Goal: Task Accomplishment & Management: Complete application form

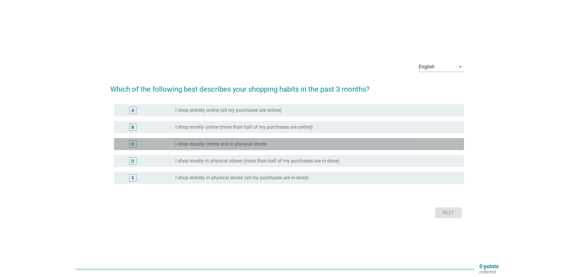
click at [132, 145] on div "C" at bounding box center [132, 144] width 3 height 6
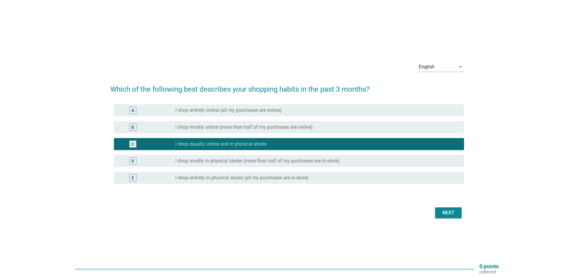
click at [443, 211] on div "Next" at bounding box center [448, 212] width 17 height 7
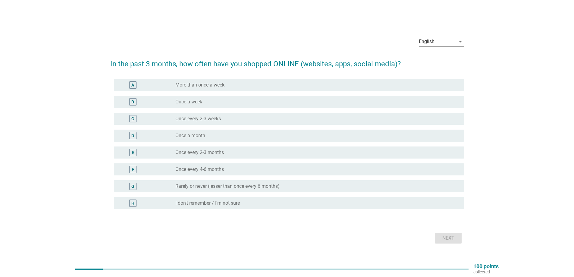
click at [134, 106] on div "B radio_button_unchecked Once a week" at bounding box center [289, 102] width 350 height 12
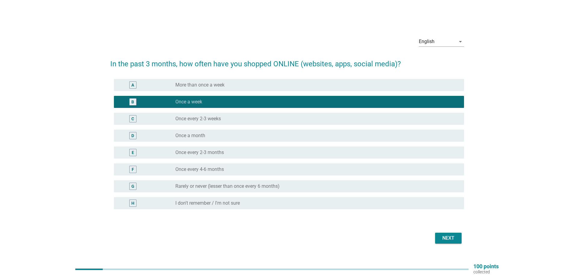
click at [130, 118] on div "C" at bounding box center [132, 118] width 7 height 7
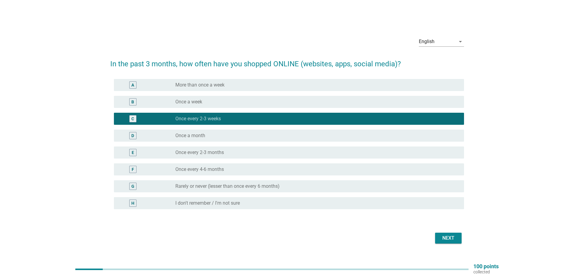
click at [132, 102] on div "B" at bounding box center [132, 102] width 3 height 6
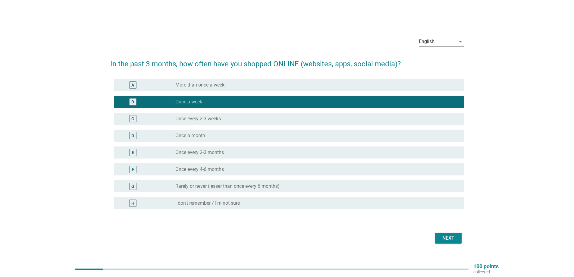
click at [464, 241] on div "English arrow_drop_down In the past 3 months, how often have you shopped ONLINE…" at bounding box center [286, 138] width 363 height 223
click at [458, 240] on button "Next" at bounding box center [448, 238] width 27 height 11
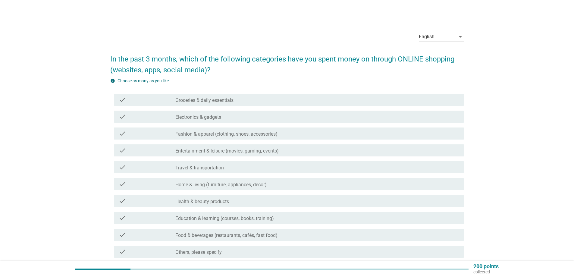
click at [136, 128] on div "check check_box_outline_blank Fashion & apparel (clothing, shoes, accessories)" at bounding box center [289, 133] width 350 height 12
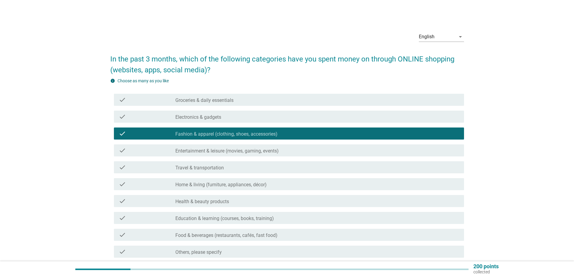
click at [146, 181] on div "check" at bounding box center [147, 183] width 57 height 7
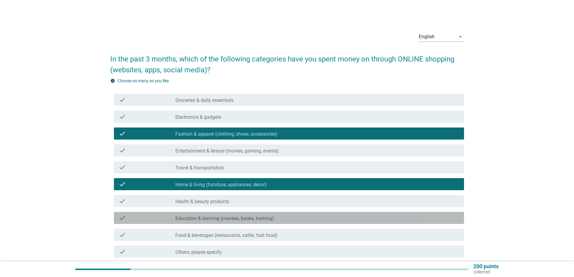
click at [145, 212] on div "check check_box_outline_blank Education & learning (courses, books, training)" at bounding box center [289, 218] width 350 height 12
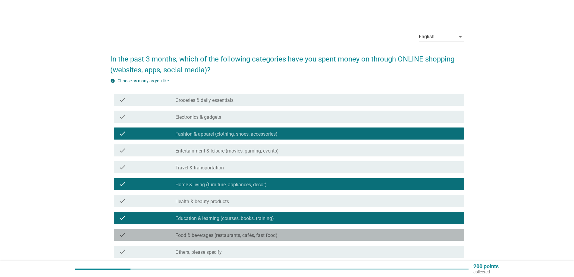
click at [143, 233] on div "check" at bounding box center [147, 234] width 57 height 7
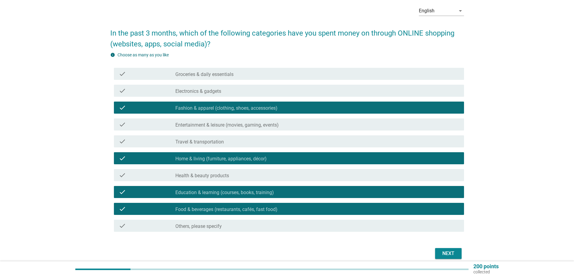
scroll to position [52, 0]
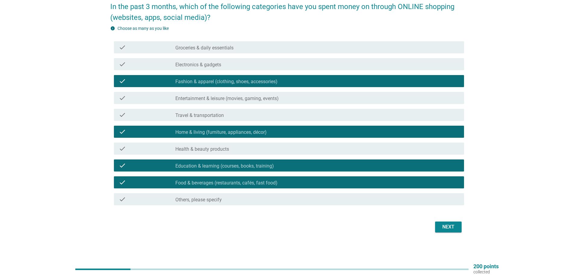
click at [446, 229] on div "Next" at bounding box center [448, 226] width 17 height 7
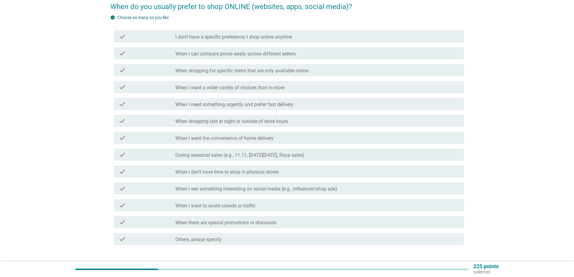
scroll to position [0, 0]
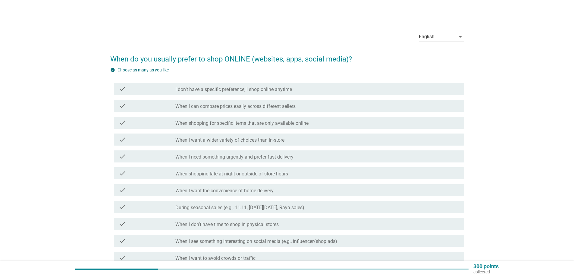
click at [197, 88] on label "I don’t have a specific preference; I shop online anytime" at bounding box center [233, 89] width 117 height 6
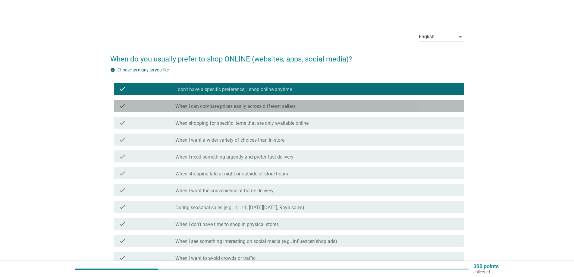
click at [231, 103] on label "When I can compare prices easily across different sellers" at bounding box center [235, 106] width 120 height 6
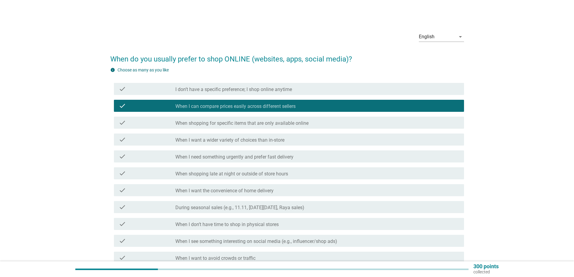
click at [159, 81] on div "check check_box I don’t have a specific preference; I shop online anytime" at bounding box center [287, 88] width 354 height 17
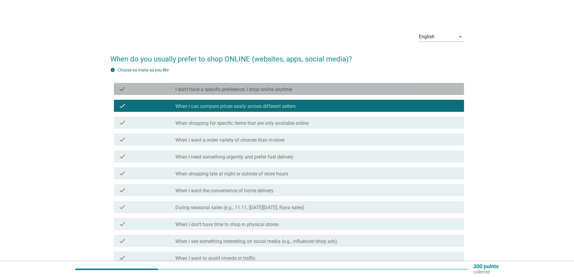
click at [144, 88] on div "check" at bounding box center [147, 88] width 57 height 7
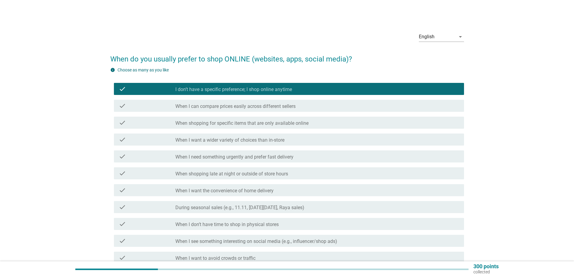
click at [165, 135] on div "check check_box_outline_blank When I want a wider variety of choices than in-st…" at bounding box center [289, 139] width 350 height 12
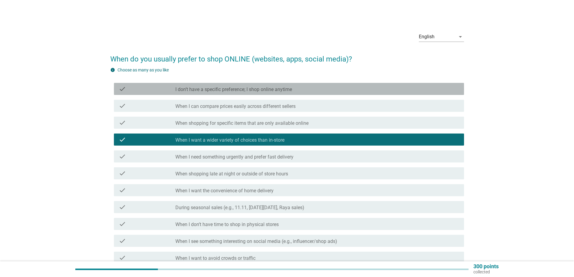
click at [145, 89] on div "check" at bounding box center [147, 88] width 57 height 7
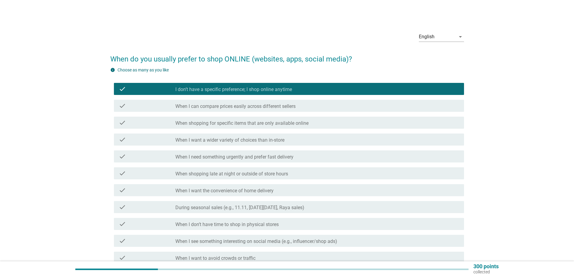
click at [236, 156] on label "When I need something urgently and prefer fast delivery" at bounding box center [234, 157] width 118 height 6
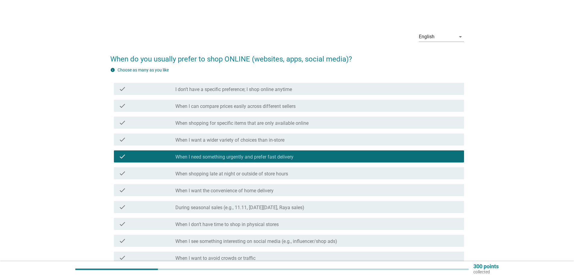
click at [210, 89] on label "I don’t have a specific preference; I shop online anytime" at bounding box center [233, 89] width 117 height 6
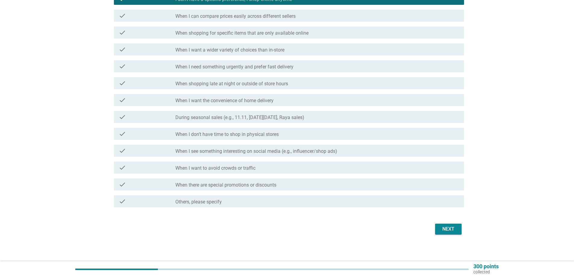
scroll to position [90, 0]
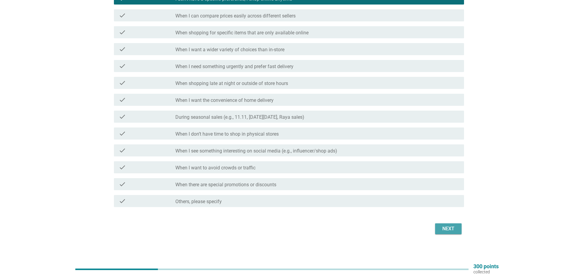
click at [454, 228] on div "Next" at bounding box center [448, 228] width 17 height 7
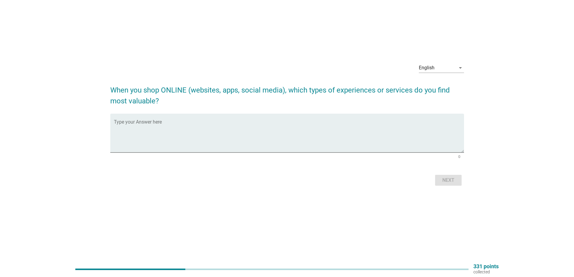
scroll to position [0, 0]
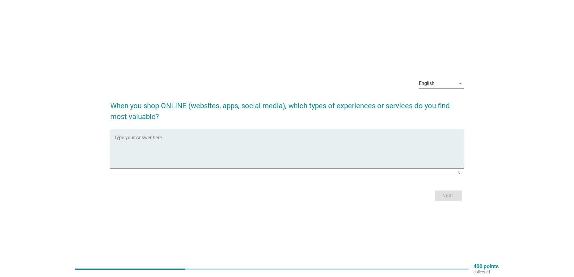
click at [179, 155] on textarea "Type your Answer here" at bounding box center [289, 152] width 350 height 32
type textarea "Pay in installments with 0% interest"
click at [458, 196] on button "Next" at bounding box center [448, 195] width 27 height 11
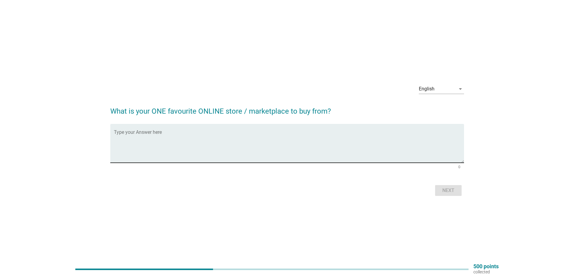
click at [267, 129] on div "Type your Answer here" at bounding box center [289, 143] width 350 height 39
type textarea "shopee"
click at [443, 194] on div "Next" at bounding box center [448, 190] width 17 height 7
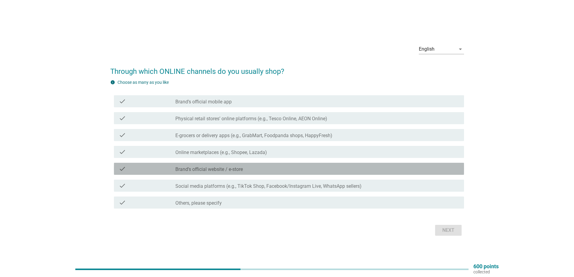
click at [197, 172] on label "Brand’s official website / e-store" at bounding box center [208, 169] width 67 height 6
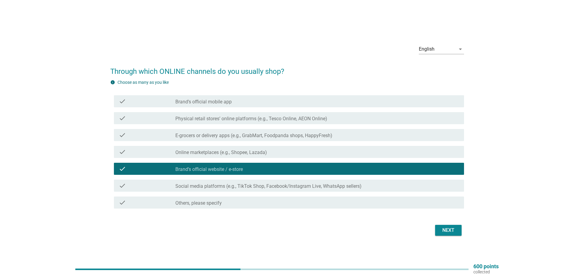
click at [152, 155] on div "check" at bounding box center [147, 151] width 57 height 7
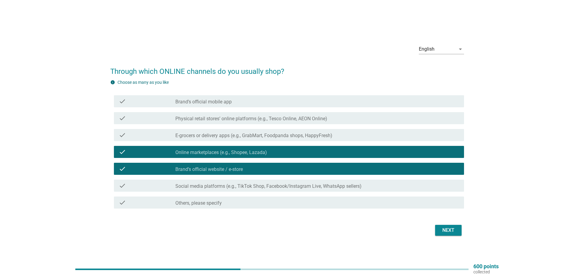
click at [308, 191] on div "check check_box_outline_blank Social media platforms (e.g., TikTok Shop, Facebo…" at bounding box center [289, 186] width 350 height 12
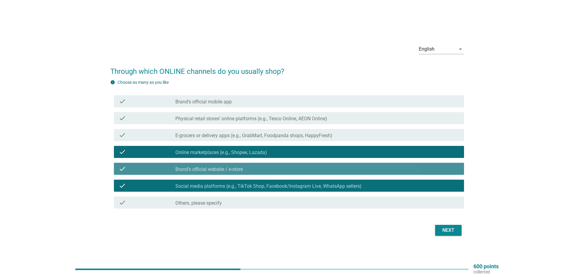
click at [267, 174] on div "check check_box Brand’s official website / e-store" at bounding box center [289, 169] width 350 height 12
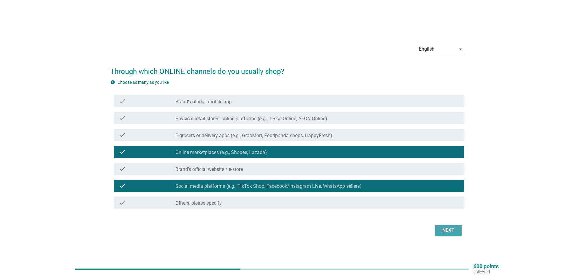
click at [446, 232] on div "Next" at bounding box center [448, 230] width 17 height 7
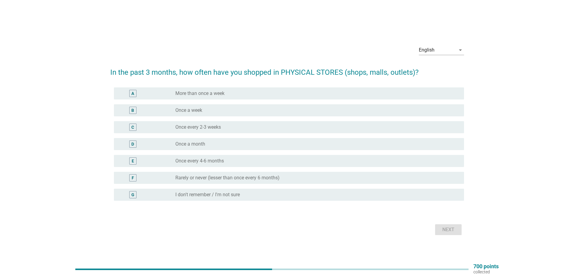
click at [158, 126] on div "C" at bounding box center [147, 127] width 57 height 7
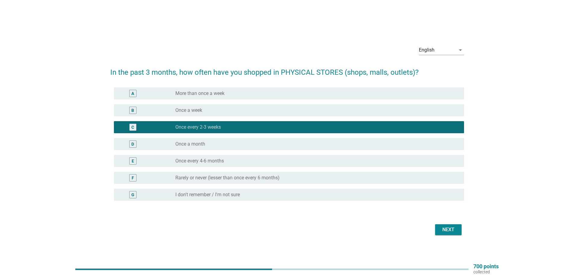
click at [456, 223] on div "Next" at bounding box center [287, 229] width 354 height 14
click at [454, 227] on div "Next" at bounding box center [448, 229] width 17 height 7
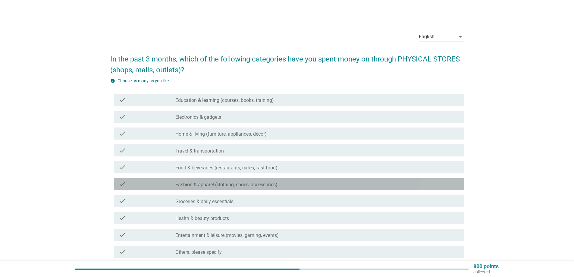
click at [229, 180] on div "check check_box_outline_blank Fashion & apparel (clothing, shoes, accessories)" at bounding box center [289, 184] width 350 height 12
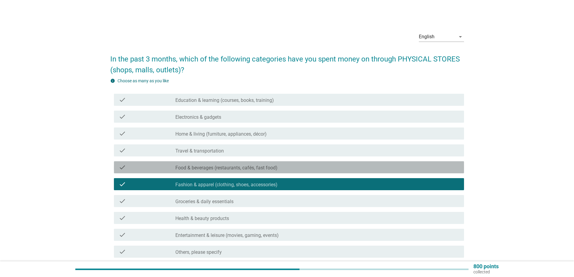
click at [201, 168] on label "Food & beverages (restaurants, cafés, fast food)" at bounding box center [226, 168] width 102 height 6
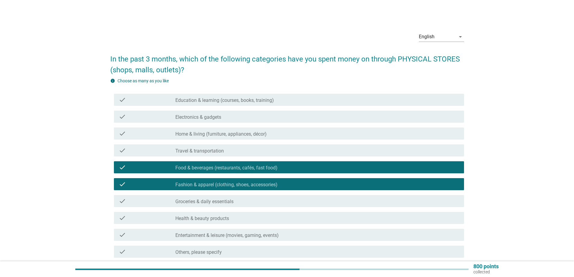
click at [261, 199] on div "check_box_outline_blank Groceries & daily essentials" at bounding box center [317, 200] width 284 height 7
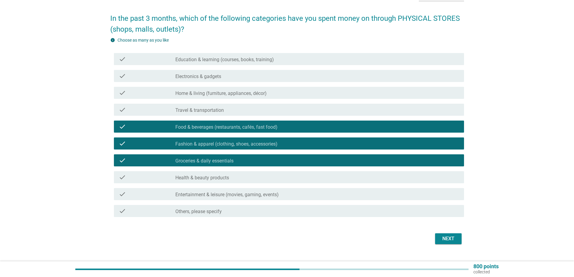
scroll to position [52, 0]
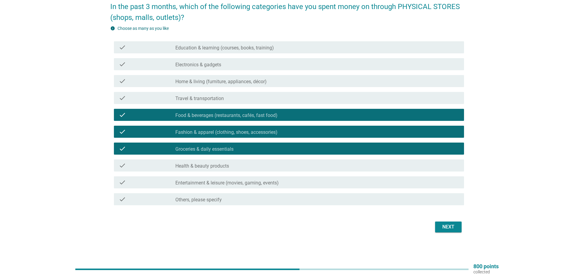
click at [438, 228] on button "Next" at bounding box center [448, 226] width 27 height 11
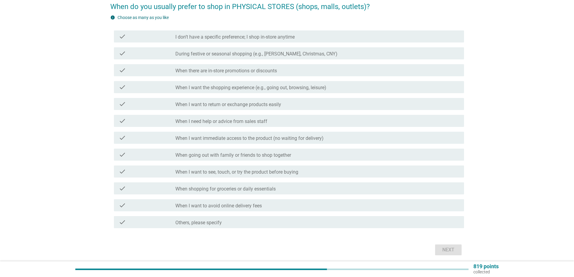
scroll to position [0, 0]
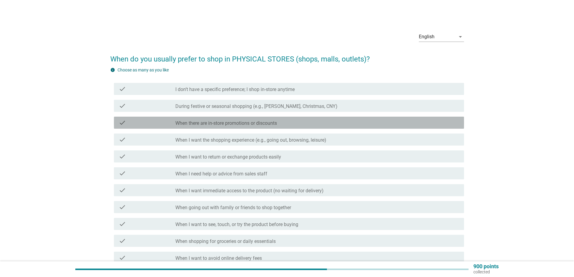
click at [209, 125] on label "When there are in-store promotions or discounts" at bounding box center [226, 123] width 102 height 6
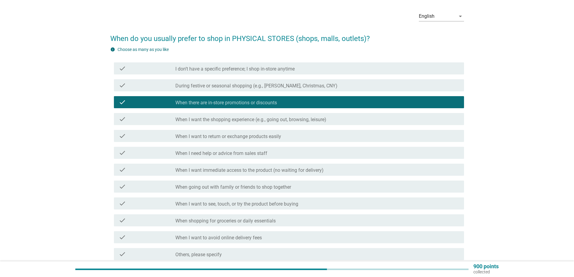
scroll to position [30, 0]
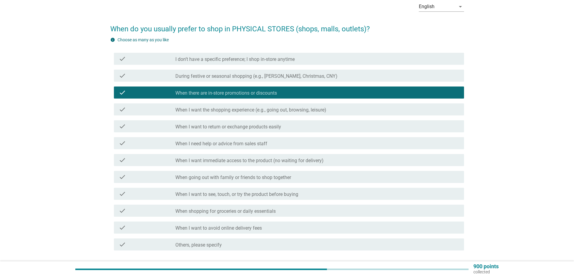
click at [224, 162] on label "When I want immediate access to the product (no waiting for delivery)" at bounding box center [249, 161] width 148 height 6
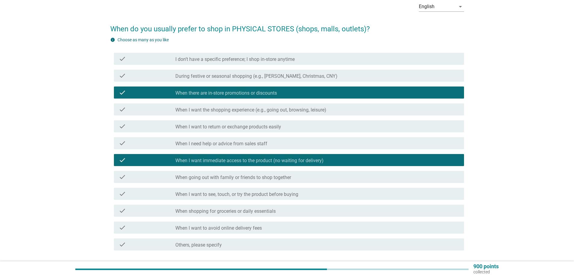
click at [203, 198] on div "check check_box_outline_blank When I want to see, touch, or try the product bef…" at bounding box center [289, 194] width 350 height 12
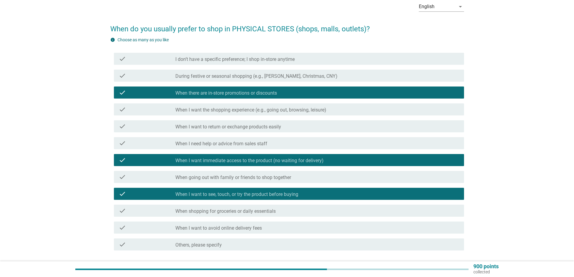
click at [203, 198] on div "check check_box_outline_blank When I want to see, touch, or try the product bef…" at bounding box center [289, 194] width 350 height 12
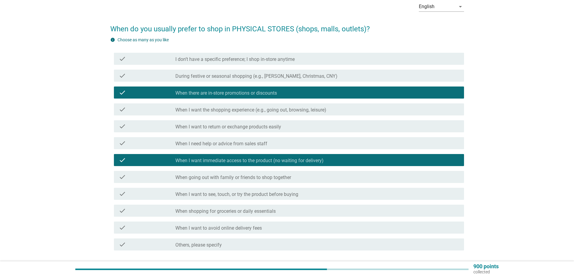
click at [201, 211] on label "When shopping for groceries or daily essentials" at bounding box center [225, 211] width 100 height 6
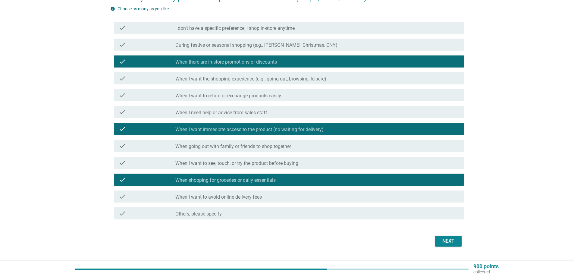
scroll to position [75, 0]
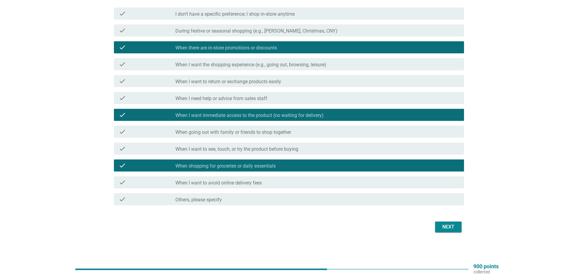
click at [460, 231] on button "Next" at bounding box center [448, 226] width 27 height 11
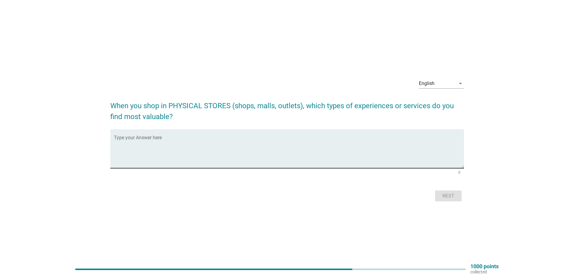
click at [181, 158] on textarea "Type your Answer here" at bounding box center [289, 152] width 350 height 32
click at [133, 142] on textarea "expereience of having it immediately" at bounding box center [289, 152] width 350 height 32
type textarea "experience of having it immediately"
click at [453, 200] on button "Next" at bounding box center [448, 195] width 27 height 11
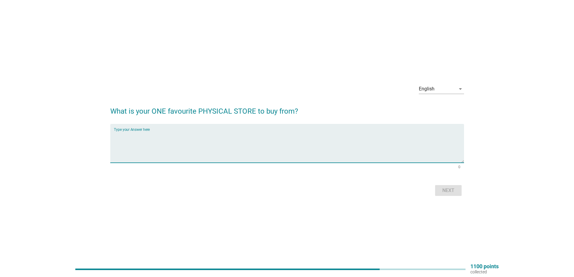
click at [176, 149] on textarea "Type your Answer here" at bounding box center [289, 147] width 350 height 32
type textarea "S"
type textarea "Hero for groceries, [PERSON_NAME]/Guardian for skincare/toiletries"
click at [445, 190] on div "Next" at bounding box center [448, 190] width 17 height 7
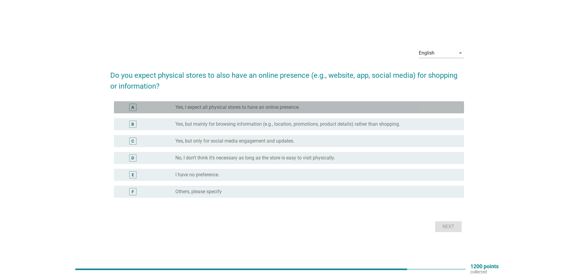
click at [240, 111] on div "A radio_button_unchecked Yes, I expect all physical stores to have an online pr…" at bounding box center [289, 107] width 350 height 12
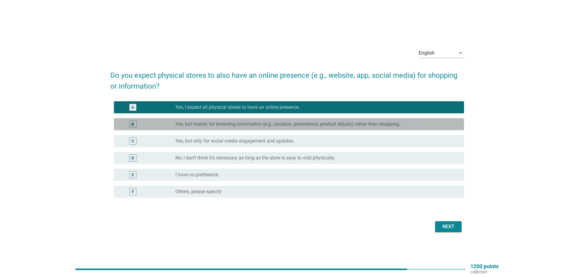
click at [215, 124] on label "Yes, but mainly for browsing information (e.g., location, promotions, product d…" at bounding box center [287, 124] width 225 height 6
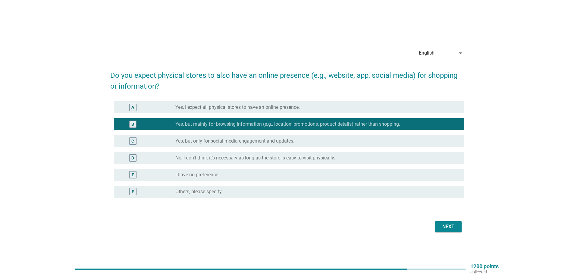
click at [184, 164] on div "D radio_button_unchecked No, I don’t think it’s necessary as long as the store …" at bounding box center [287, 157] width 354 height 17
click at [450, 219] on div "Next" at bounding box center [287, 226] width 354 height 14
click at [455, 229] on div "Next" at bounding box center [448, 226] width 17 height 7
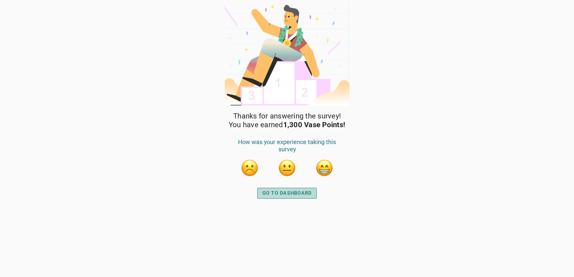
click at [296, 192] on div "GO TO DASHBOARD" at bounding box center [286, 193] width 49 height 7
